Goal: Task Accomplishment & Management: Use online tool/utility

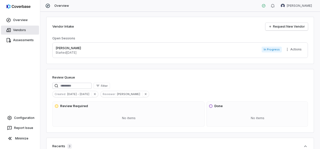
click at [22, 29] on link "Vendors" at bounding box center [20, 30] width 38 height 9
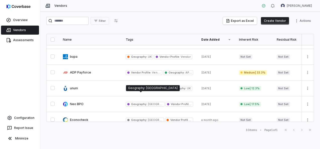
scroll to position [83, 0]
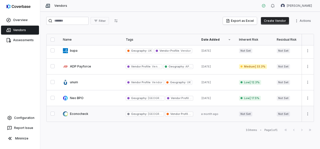
click at [79, 112] on link at bounding box center [90, 114] width 63 height 16
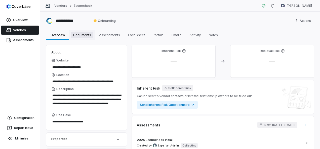
drag, startPoint x: 83, startPoint y: 34, endPoint x: 91, endPoint y: 39, distance: 9.3
click at [83, 34] on span "Documents" at bounding box center [82, 35] width 22 height 7
type textarea "*"
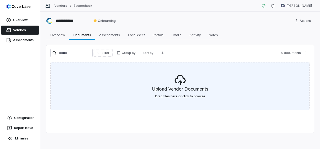
click at [181, 84] on icon at bounding box center [180, 80] width 12 height 12
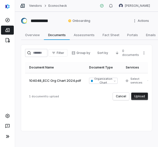
click at [137, 100] on button "Upload" at bounding box center [139, 97] width 17 height 8
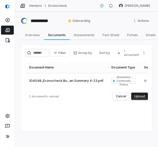
click at [139, 97] on button "Upload" at bounding box center [139, 97] width 17 height 8
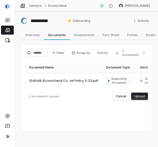
click at [141, 98] on button "Upload" at bounding box center [139, 97] width 17 height 8
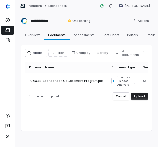
click at [145, 99] on button "Upload" at bounding box center [139, 97] width 17 height 8
click at [140, 100] on button "Upload" at bounding box center [139, 97] width 17 height 8
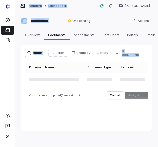
drag, startPoint x: 8, startPoint y: 64, endPoint x: 18, endPoint y: 65, distance: 10.9
click at [19, 65] on div "**********" at bounding box center [79, 73] width 158 height 147
click at [118, 99] on button "Cancel" at bounding box center [115, 96] width 16 height 8
click at [116, 99] on button "Cancel" at bounding box center [115, 96] width 16 height 8
click at [114, 96] on button "Cancel" at bounding box center [115, 96] width 16 height 8
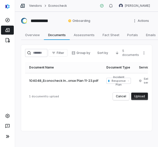
click at [143, 99] on button "Upload" at bounding box center [139, 97] width 17 height 8
click at [142, 98] on button "Upload" at bounding box center [139, 97] width 17 height 8
click at [142, 100] on button "Upload" at bounding box center [139, 97] width 17 height 8
click at [141, 99] on button "Upload" at bounding box center [139, 97] width 17 height 8
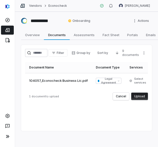
click at [137, 99] on button "Upload" at bounding box center [139, 97] width 17 height 8
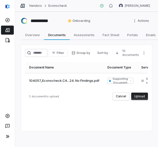
click at [140, 98] on button "Upload" at bounding box center [139, 97] width 17 height 8
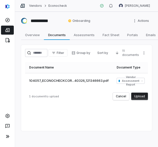
click at [142, 100] on button "Upload" at bounding box center [139, 97] width 17 height 8
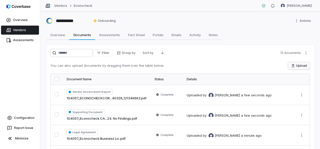
click at [158, 66] on button "Upload" at bounding box center [299, 66] width 22 height 8
click at [113, 34] on span "Assessments" at bounding box center [109, 35] width 25 height 7
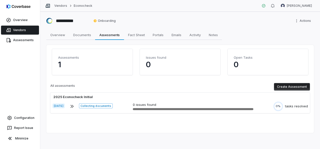
click at [158, 87] on button "Create Assessment" at bounding box center [292, 87] width 36 height 8
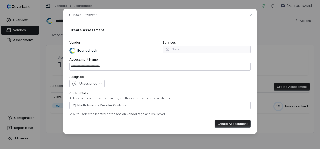
click at [158, 49] on div "Services None" at bounding box center [206, 47] width 88 height 13
click at [99, 82] on button "Unassigned" at bounding box center [86, 84] width 35 height 8
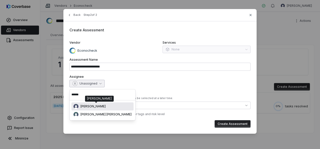
type input "******"
click at [97, 107] on span "[PERSON_NAME]" at bounding box center [92, 107] width 25 height 4
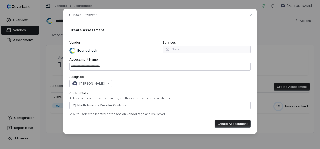
click at [158, 126] on button "Create Assessment" at bounding box center [232, 124] width 36 height 8
type input "**********"
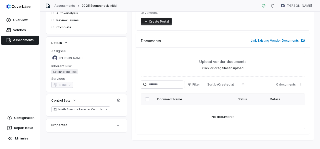
scroll to position [69, 0]
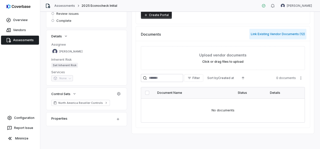
click at [158, 34] on button "Link Existing Vendor Documents ( 12 )" at bounding box center [277, 34] width 57 height 11
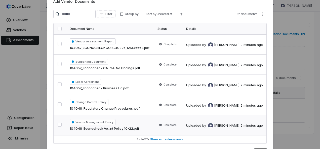
scroll to position [0, 0]
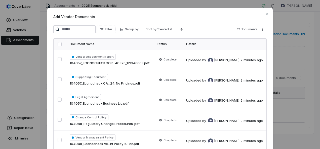
click at [58, 46] on th at bounding box center [60, 44] width 12 height 11
click at [58, 44] on button "button" at bounding box center [60, 44] width 4 height 4
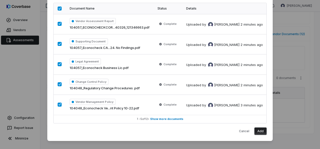
click at [158, 132] on button "Add" at bounding box center [260, 132] width 12 height 8
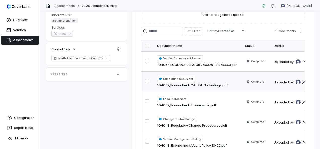
scroll to position [154, 0]
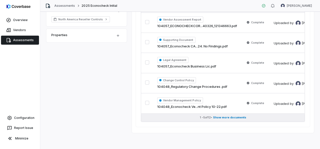
click at [158, 116] on span "Show more documents" at bounding box center [229, 118] width 33 height 4
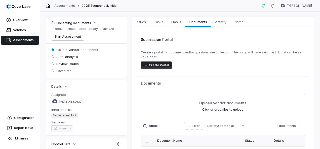
scroll to position [0, 0]
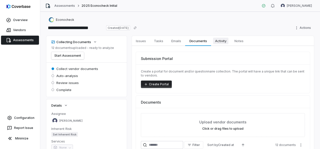
click at [158, 41] on span "Activity" at bounding box center [220, 41] width 15 height 7
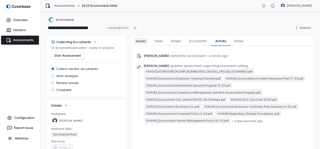
drag, startPoint x: 146, startPoint y: 42, endPoint x: 149, endPoint y: 45, distance: 4.8
click at [146, 42] on span "Issues" at bounding box center [141, 41] width 14 height 7
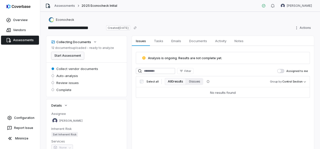
click at [68, 54] on button "Start Assessment" at bounding box center [67, 56] width 33 height 8
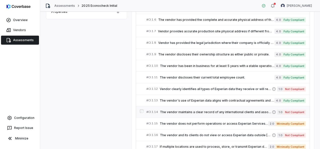
scroll to position [176, 0]
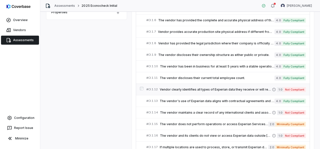
click at [158, 88] on span "Vendor clearly identifies all types of Experian data they receive or will recei…" at bounding box center [216, 90] width 112 height 4
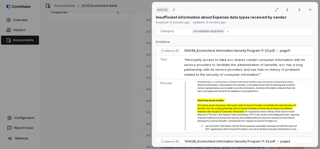
scroll to position [176, 0]
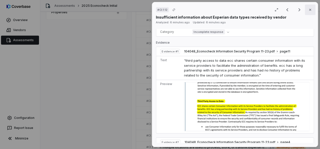
click at [158, 10] on icon "button" at bounding box center [310, 10] width 4 height 4
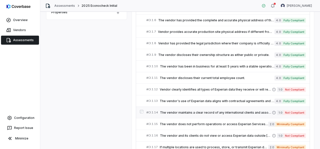
click at [158, 113] on span "The vendor maintains a clear record of any international clients and associated…" at bounding box center [216, 113] width 112 height 4
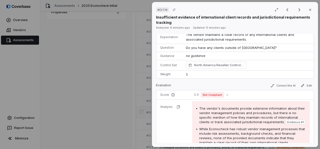
scroll to position [50, 0]
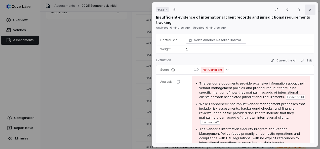
click at [158, 10] on icon "button" at bounding box center [310, 10] width 2 height 2
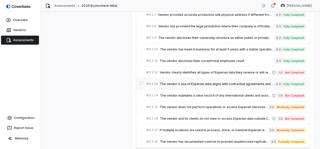
scroll to position [201, 0]
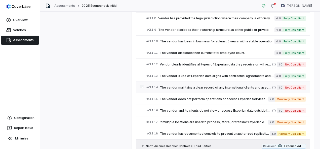
click at [158, 86] on span "Not Compliant" at bounding box center [294, 87] width 22 height 5
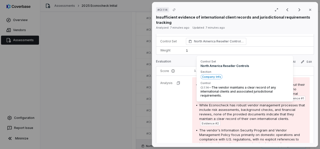
scroll to position [50, 0]
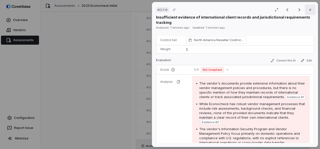
click at [158, 10] on icon "button" at bounding box center [310, 10] width 4 height 4
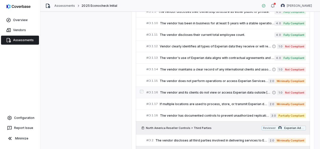
scroll to position [226, 0]
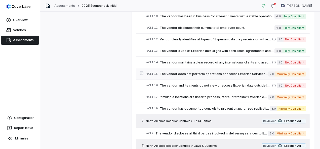
click at [158, 73] on span "The vendor does not perform operations or access Experian Services from offshor…" at bounding box center [214, 74] width 108 height 4
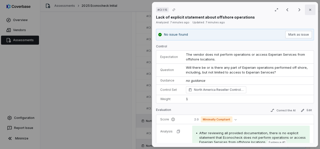
click at [158, 9] on icon "button" at bounding box center [310, 10] width 4 height 4
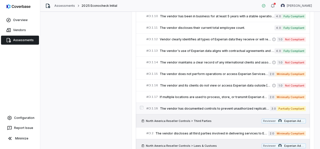
scroll to position [251, 0]
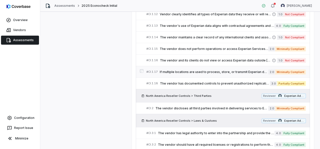
click at [158, 70] on span "If multiple locations are used to process, store, or transmit Experian data, th…" at bounding box center [214, 72] width 108 height 4
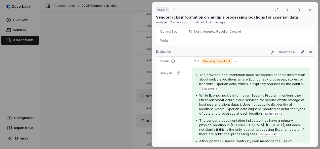
scroll to position [75, 0]
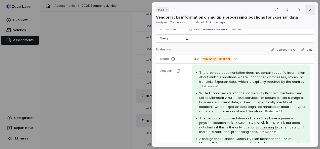
click at [158, 10] on icon "button" at bounding box center [310, 10] width 4 height 4
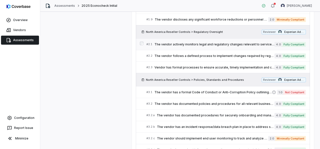
scroll to position [628, 0]
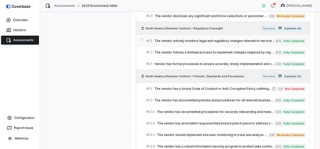
click at [158, 87] on span "The vendor has a formal Code of Conduct or Anti-Corruption Policy outlining eth…" at bounding box center [212, 89] width 117 height 4
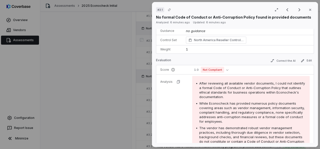
scroll to position [50, 0]
click at [158, 10] on icon "button" at bounding box center [310, 10] width 4 height 4
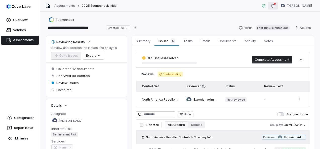
click at [158, 6] on icon "button" at bounding box center [272, 6] width 4 height 4
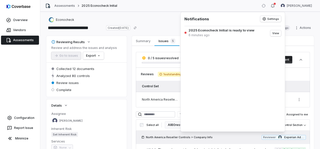
click at [158, 4] on div "Assessments 2025 Econocheck Initial [PERSON_NAME]" at bounding box center [179, 6] width 279 height 12
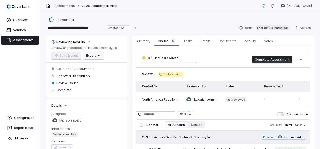
click at [95, 55] on html "**********" at bounding box center [160, 74] width 320 height 149
click at [110, 74] on div "Export as Excel" at bounding box center [101, 75] width 35 height 8
